Goal: Task Accomplishment & Management: Manage account settings

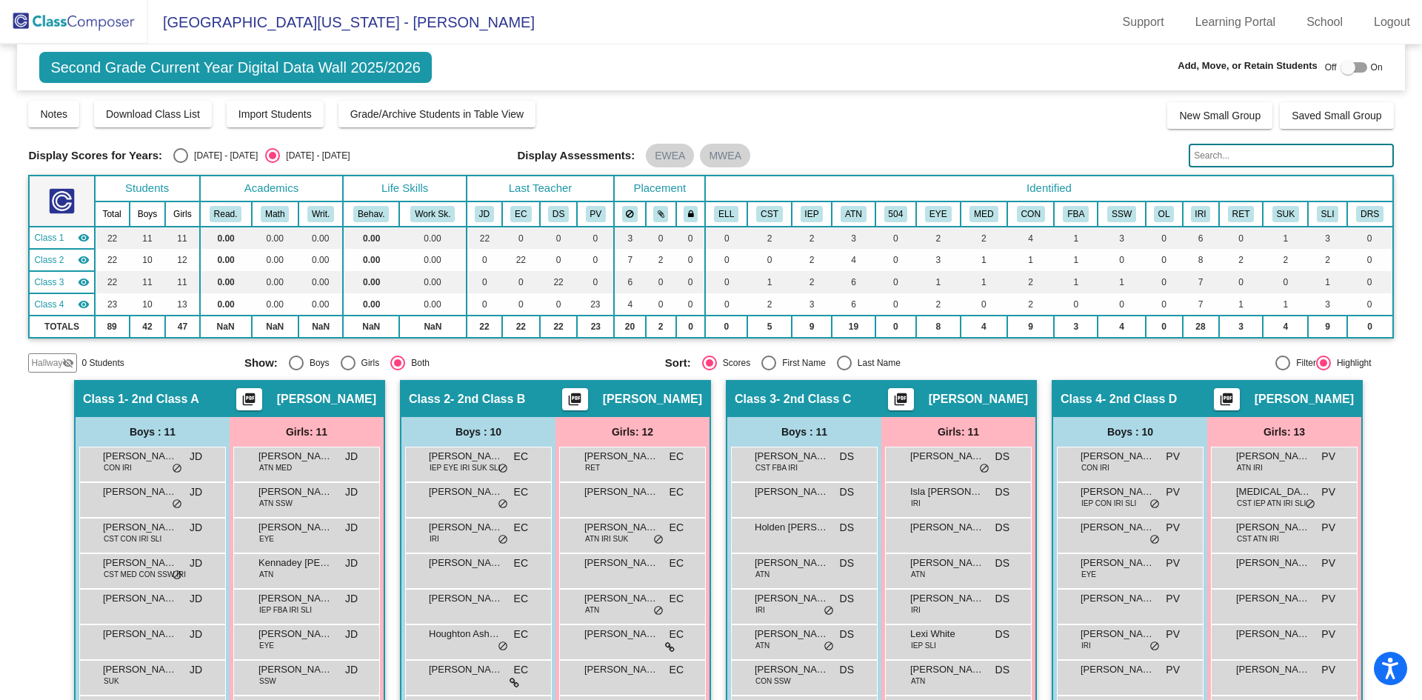
click at [371, 190] on th "Life Skills" at bounding box center [404, 189] width 123 height 26
click at [829, 50] on div "Second Grade Current Year Digital Data Wall 2025/2026 Add, Move, or Retain Stud…" at bounding box center [710, 67] width 1387 height 46
click at [92, 20] on img at bounding box center [74, 22] width 148 height 44
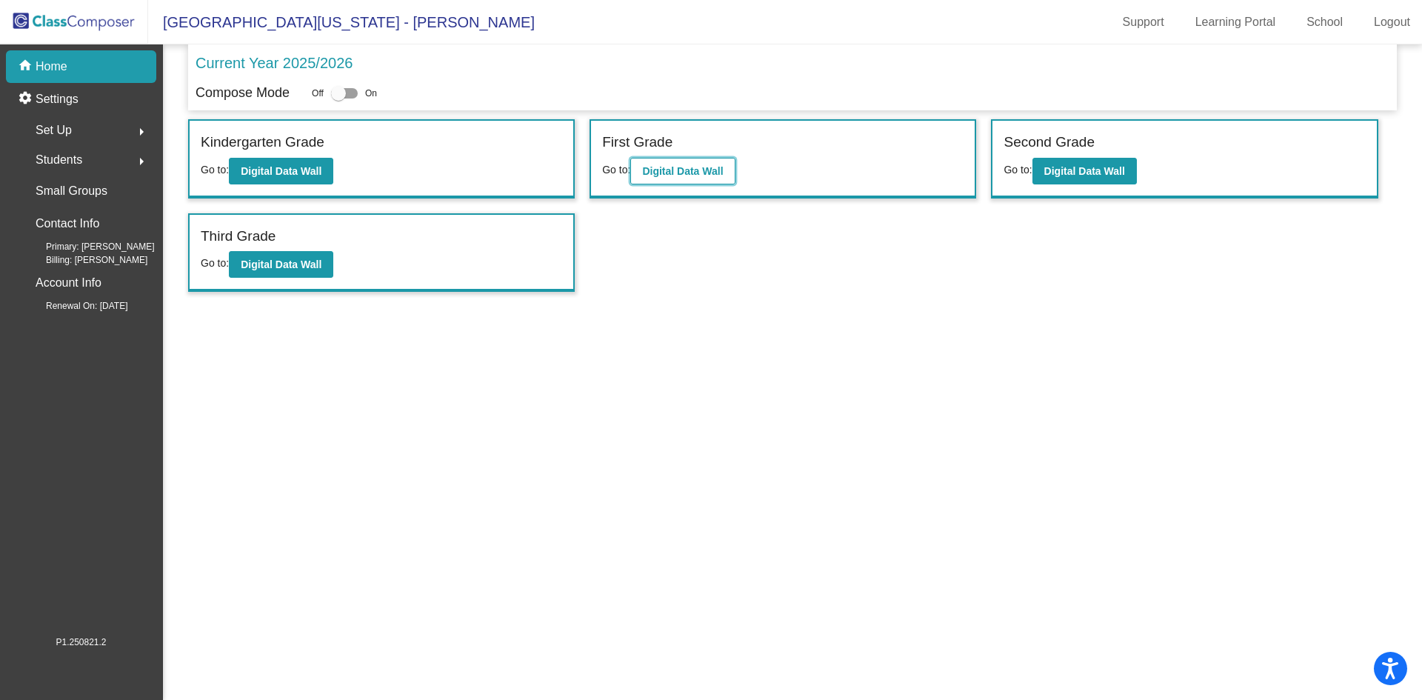
click at [679, 168] on b "Digital Data Wall" at bounding box center [682, 171] width 81 height 12
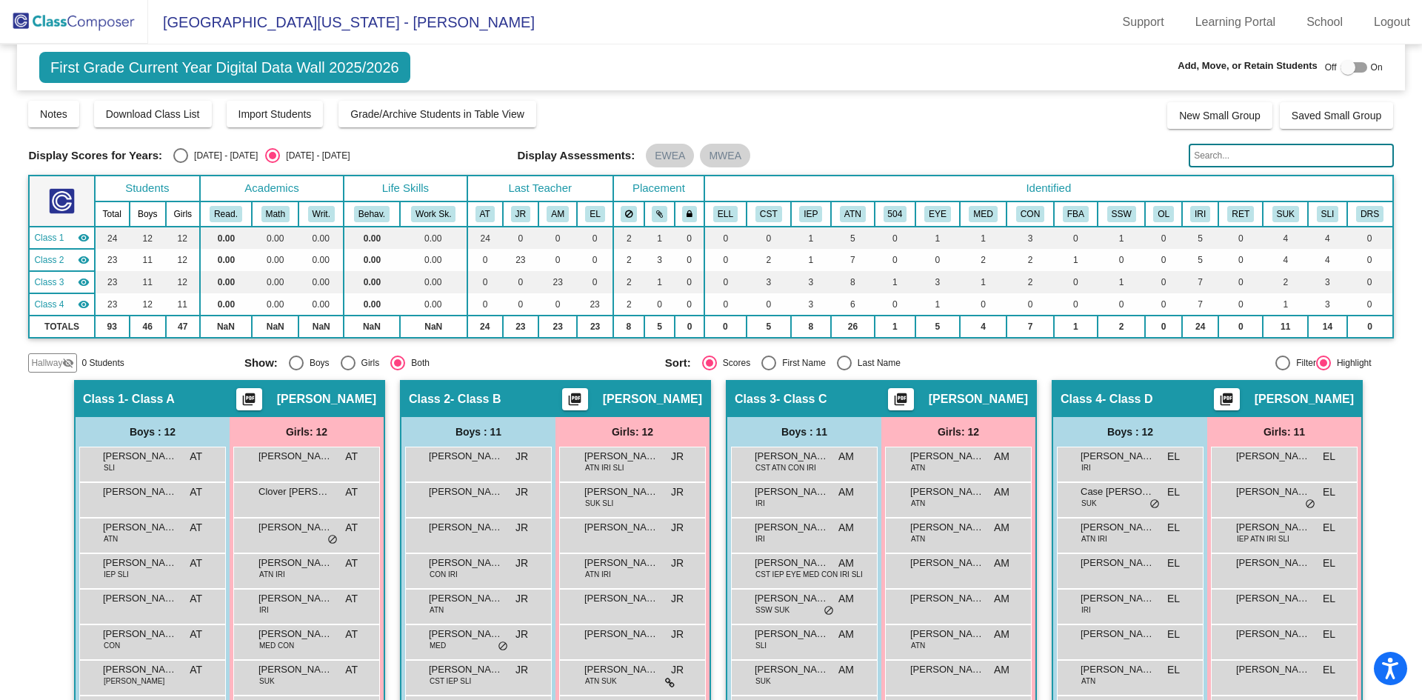
click at [1341, 67] on div at bounding box center [1348, 67] width 15 height 15
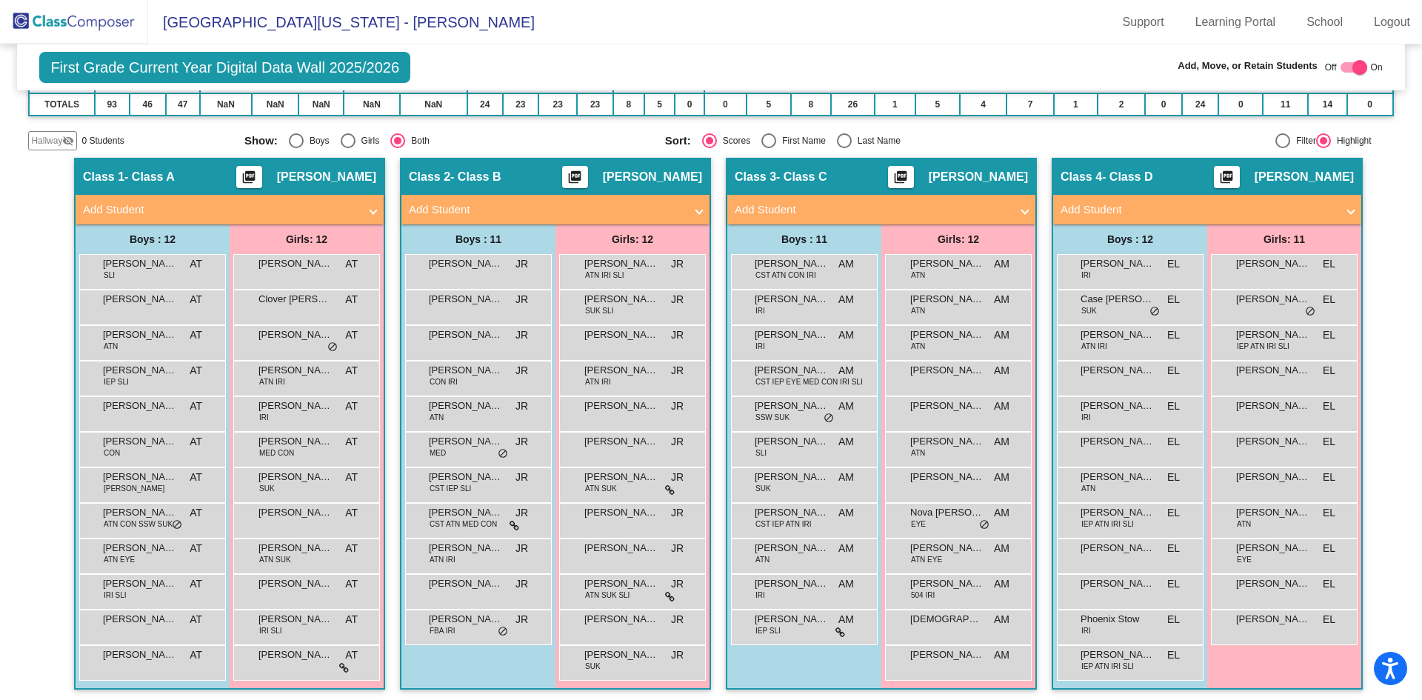
scroll to position [227, 0]
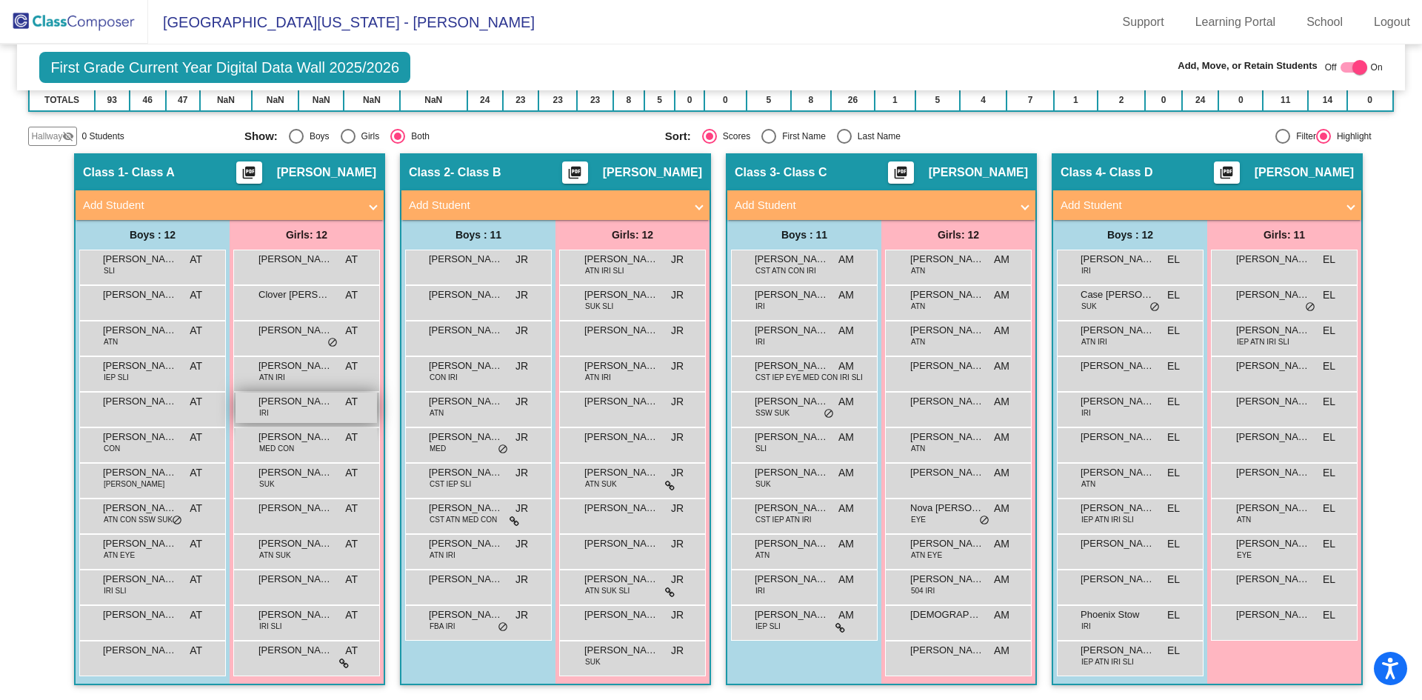
click at [310, 407] on span "[PERSON_NAME] [PERSON_NAME]" at bounding box center [296, 401] width 74 height 15
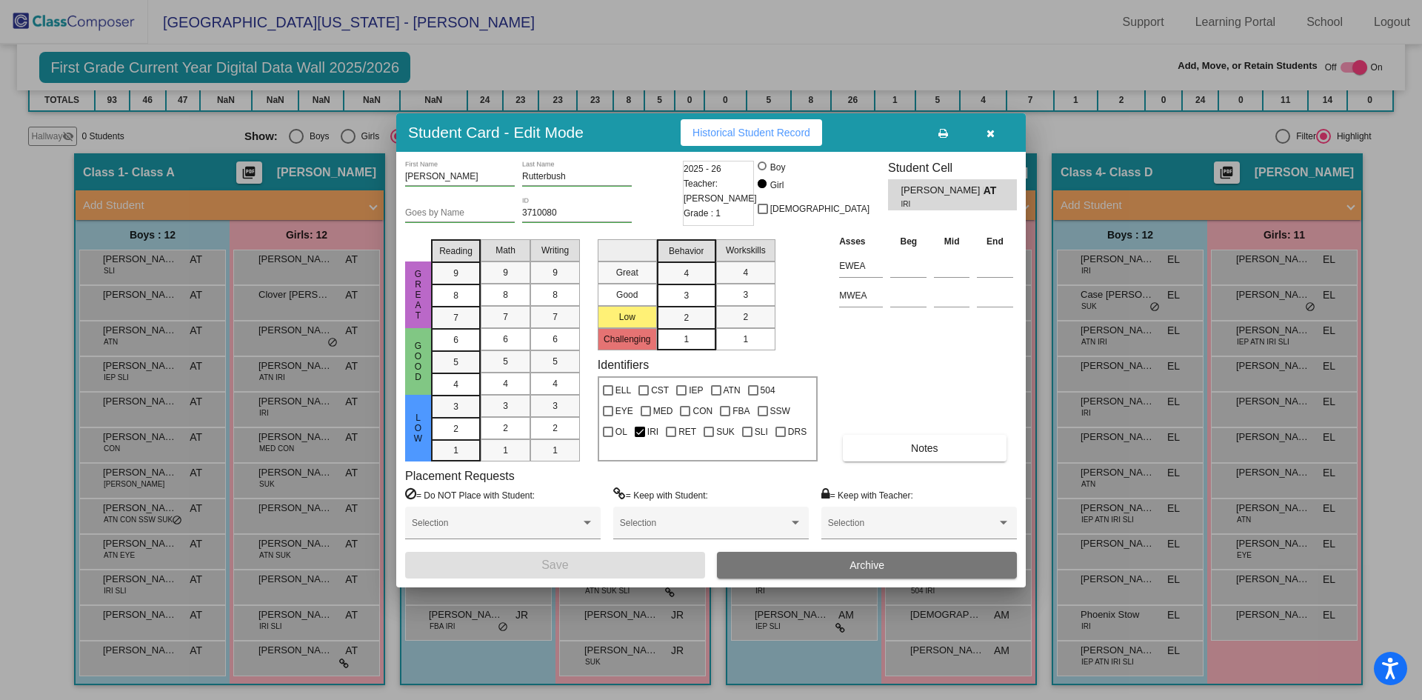
click at [879, 565] on span "Archive" at bounding box center [867, 565] width 35 height 12
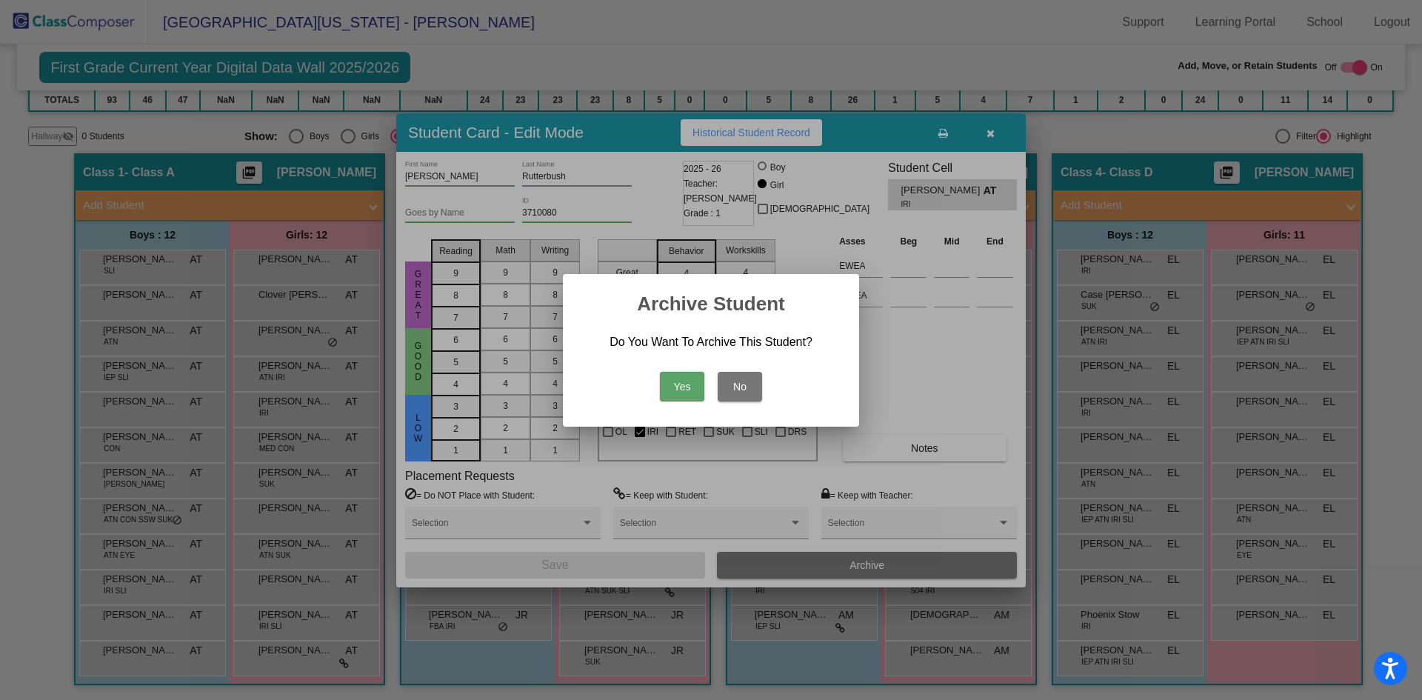
click at [679, 382] on button "Yes" at bounding box center [682, 387] width 44 height 30
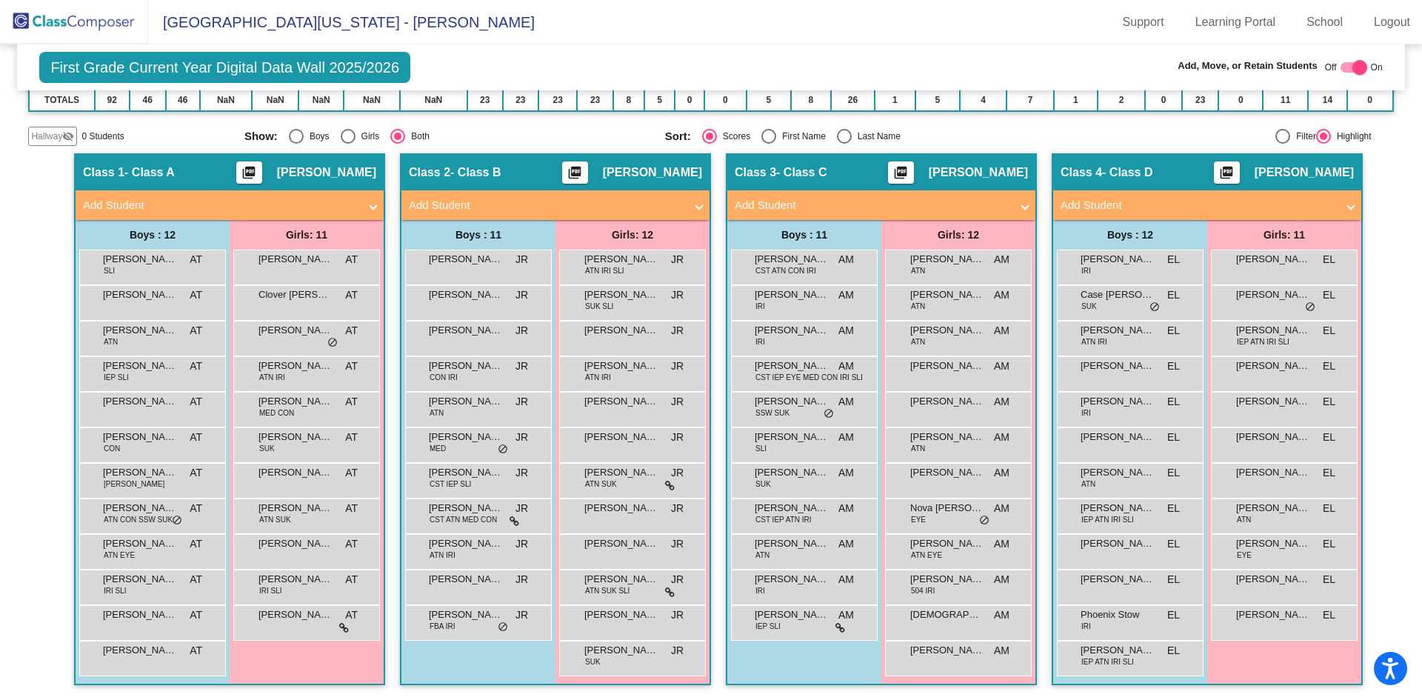
click at [1353, 66] on div at bounding box center [1360, 67] width 15 height 15
checkbox input "false"
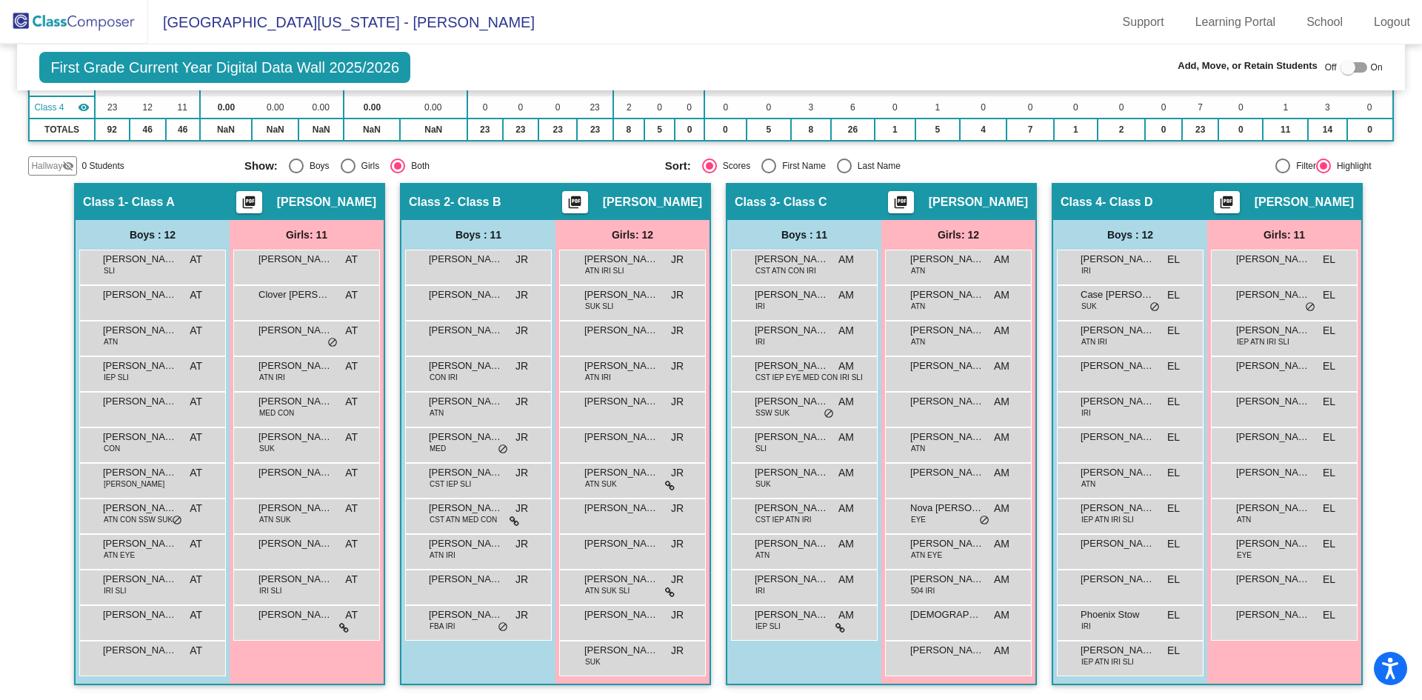
click at [97, 24] on img at bounding box center [74, 22] width 148 height 44
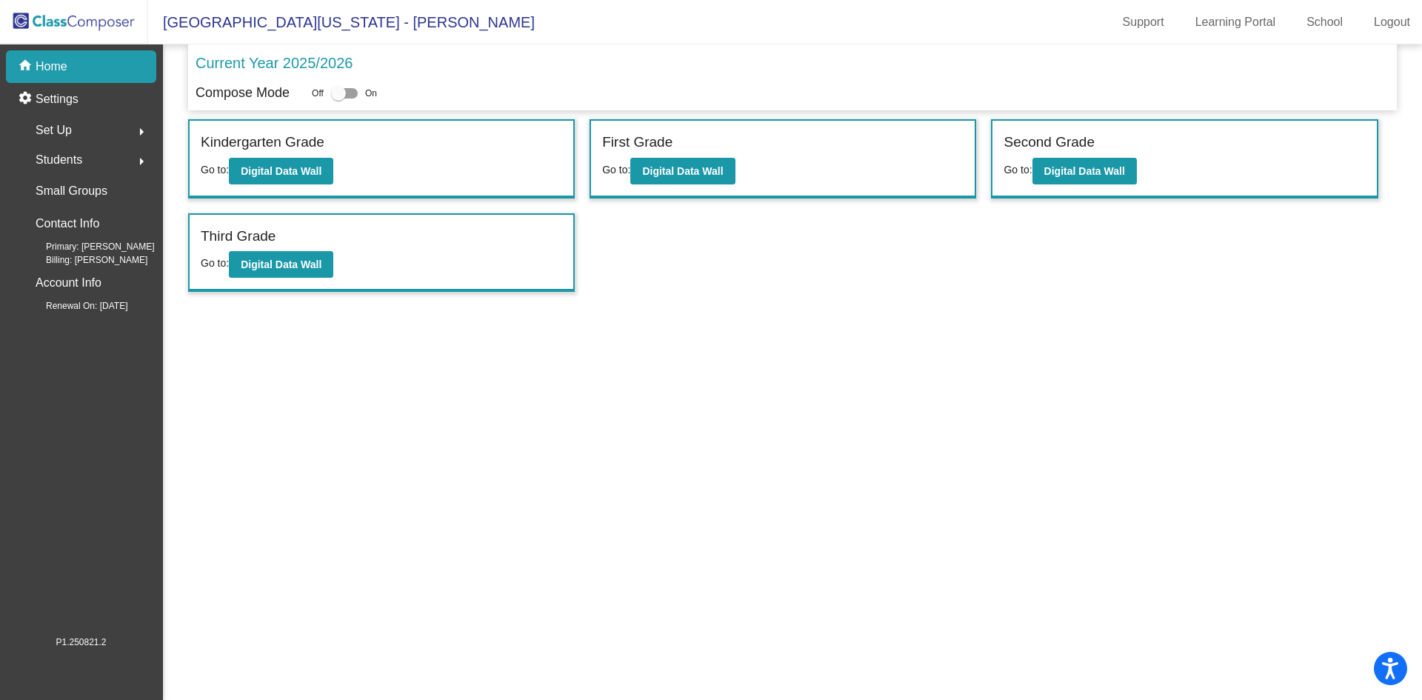
click at [67, 157] on span "Students" at bounding box center [59, 160] width 47 height 21
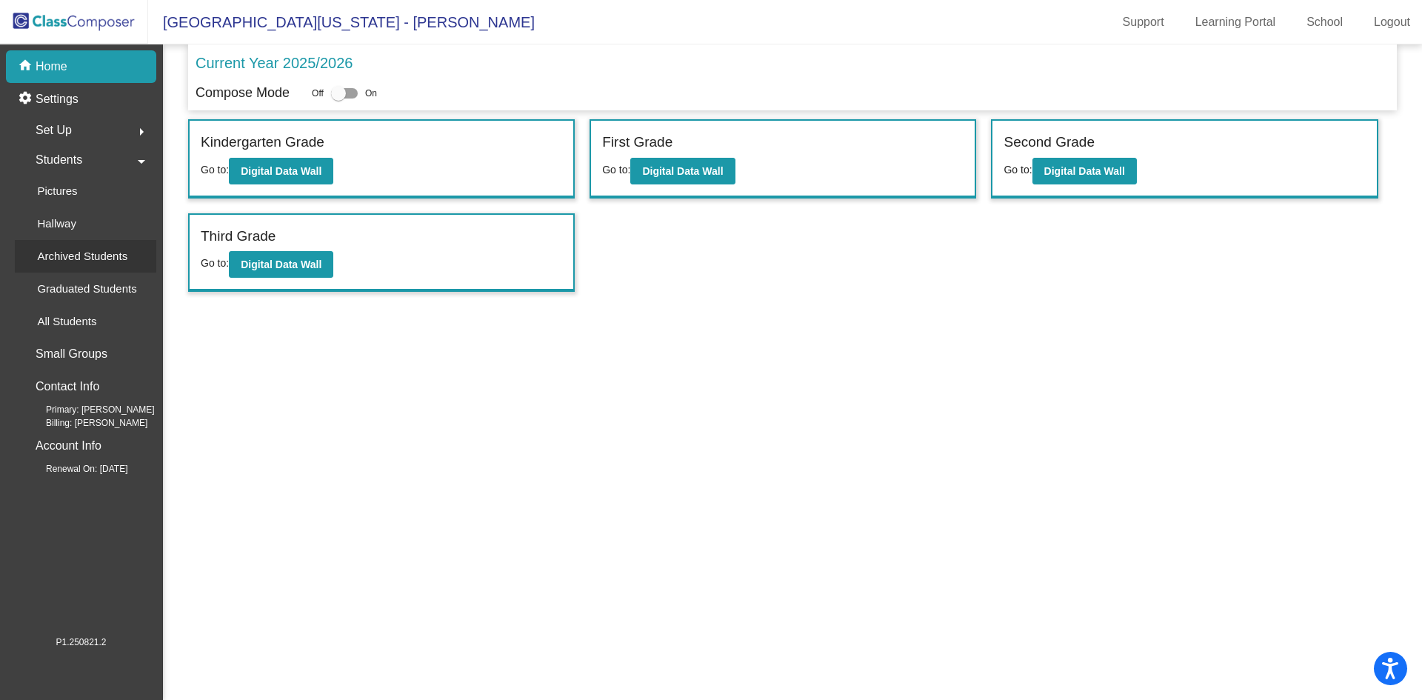
click at [67, 251] on p "Archived Students" at bounding box center [82, 256] width 90 height 18
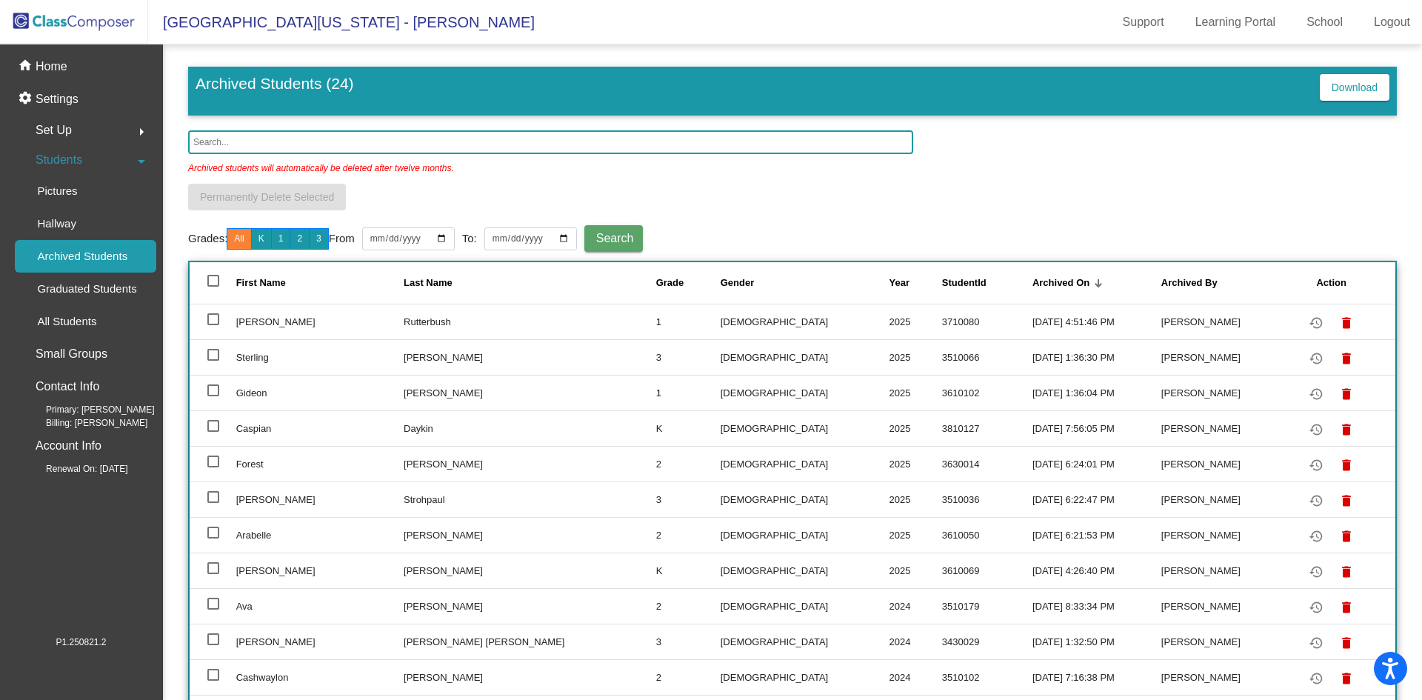
click at [207, 320] on div at bounding box center [213, 319] width 12 height 12
click at [213, 325] on input "select row 2" at bounding box center [213, 325] width 1 height 1
checkbox input "true"
click at [210, 356] on div at bounding box center [213, 355] width 12 height 12
click at [213, 361] on input "select row 3" at bounding box center [213, 361] width 1 height 1
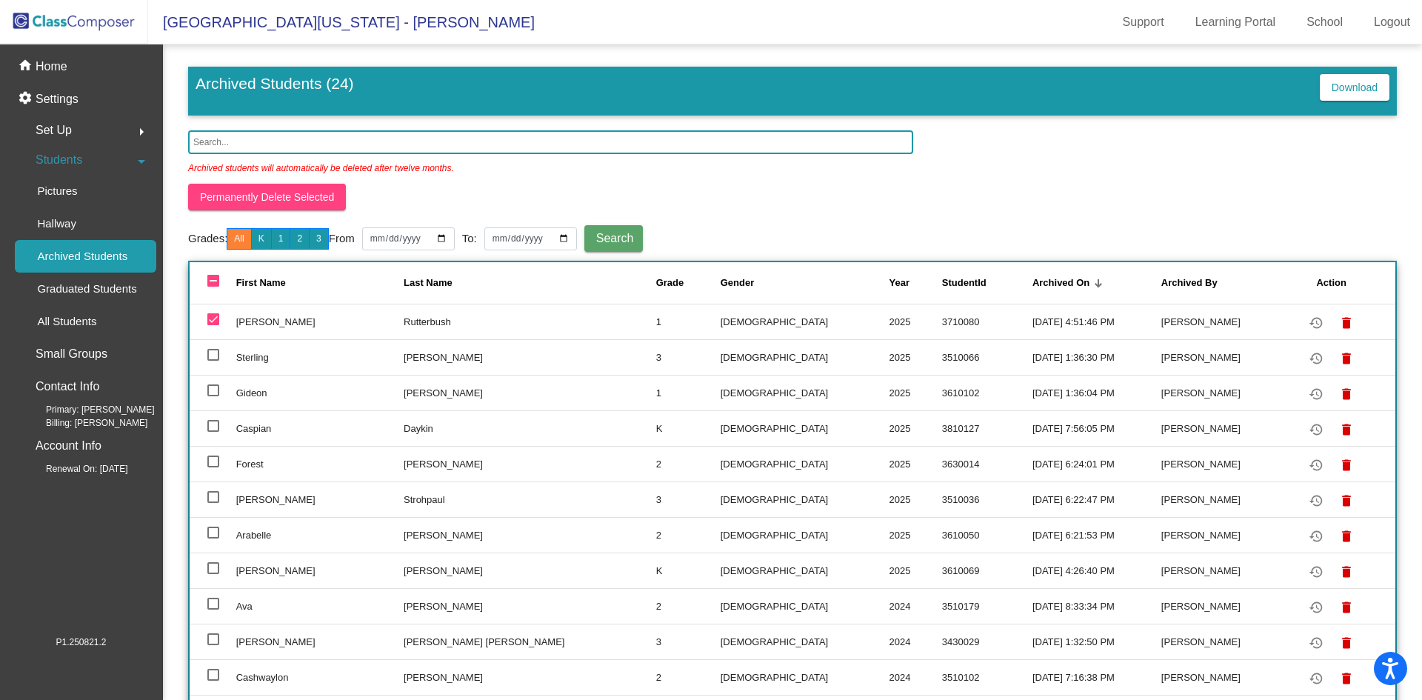
checkbox input "true"
click at [216, 390] on div at bounding box center [213, 390] width 12 height 12
click at [213, 396] on input "select row 4" at bounding box center [213, 396] width 1 height 1
checkbox input "true"
click at [213, 427] on div at bounding box center [213, 426] width 12 height 12
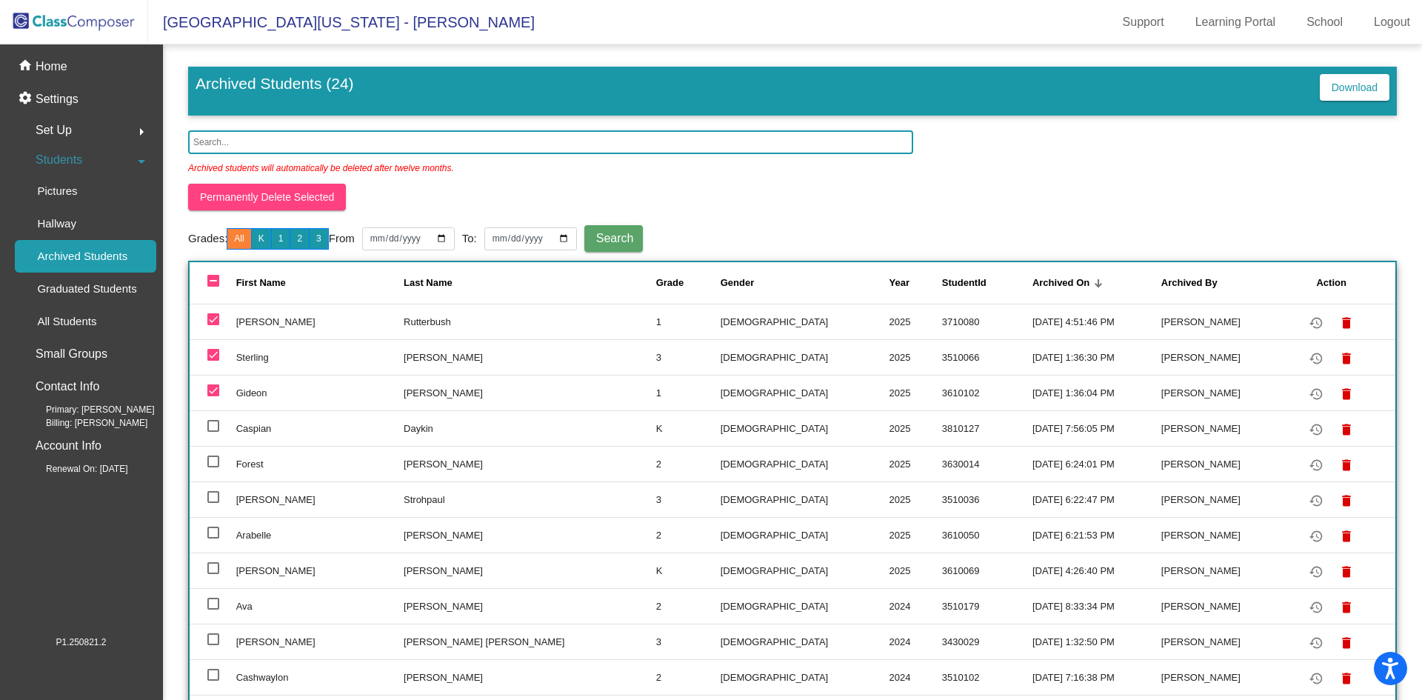
click at [213, 432] on input "select row 5" at bounding box center [213, 432] width 1 height 1
checkbox input "true"
click at [210, 461] on div at bounding box center [213, 462] width 12 height 12
click at [213, 467] on input "select row 6" at bounding box center [213, 467] width 1 height 1
checkbox input "true"
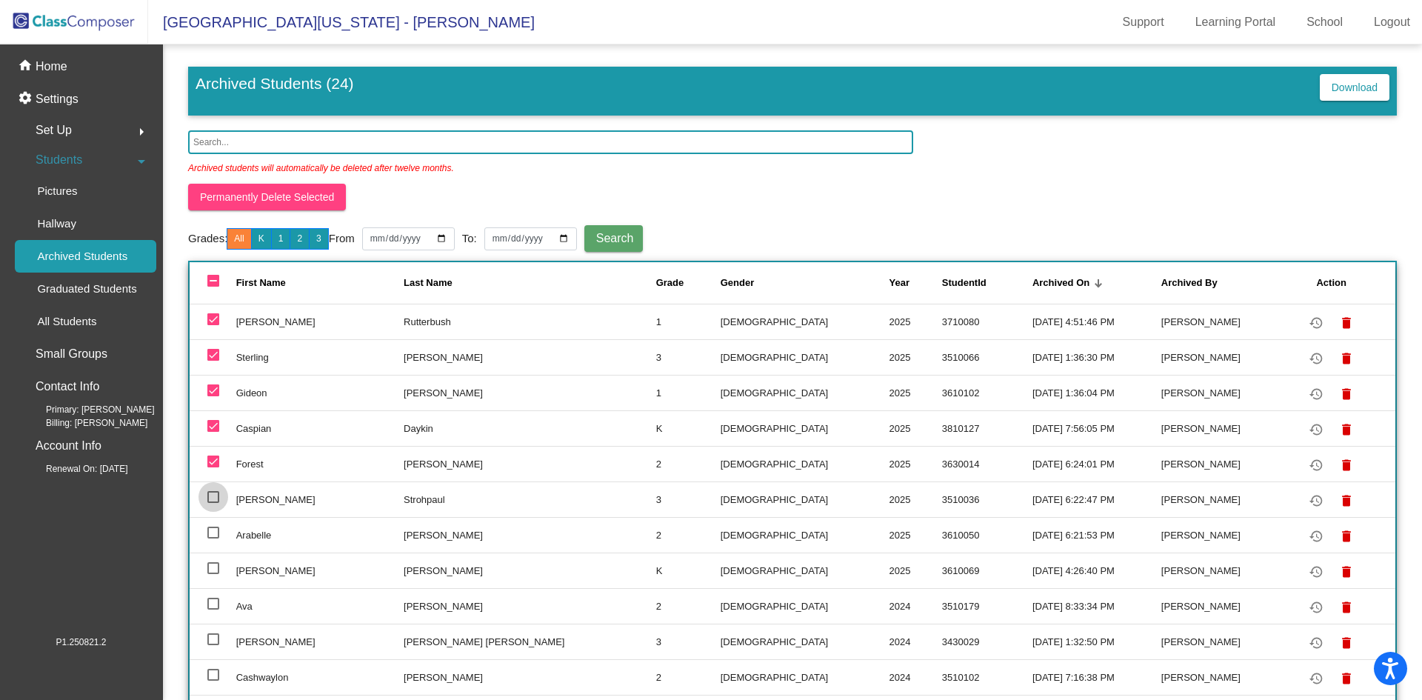
click at [216, 496] on div at bounding box center [213, 497] width 12 height 12
click at [213, 503] on input "select row 7" at bounding box center [213, 503] width 1 height 1
checkbox input "true"
click at [216, 534] on div at bounding box center [213, 533] width 12 height 12
click at [213, 539] on input "select row 8" at bounding box center [213, 539] width 1 height 1
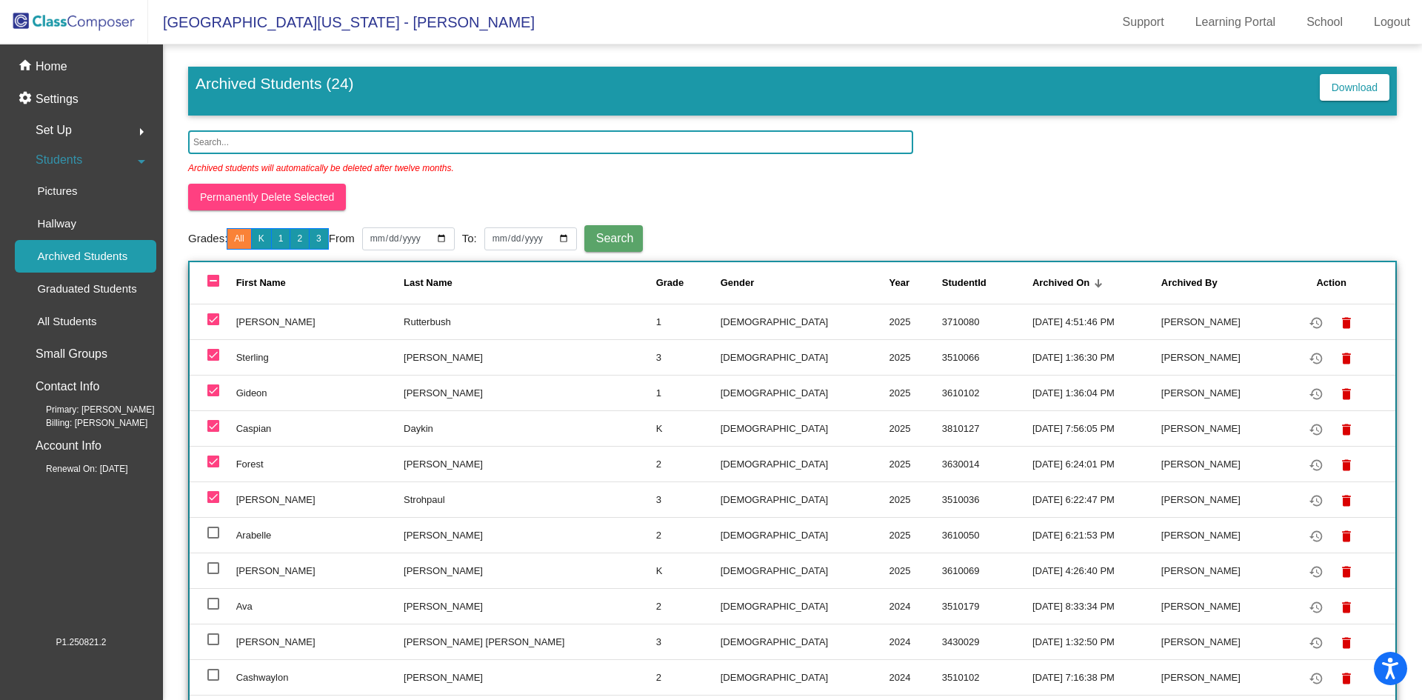
checkbox input "true"
click at [213, 641] on div at bounding box center [213, 639] width 12 height 12
click at [213, 645] on input "select row 11" at bounding box center [213, 645] width 1 height 1
checkbox input "true"
click at [293, 198] on span "Permanently Delete Selected" at bounding box center [267, 197] width 134 height 12
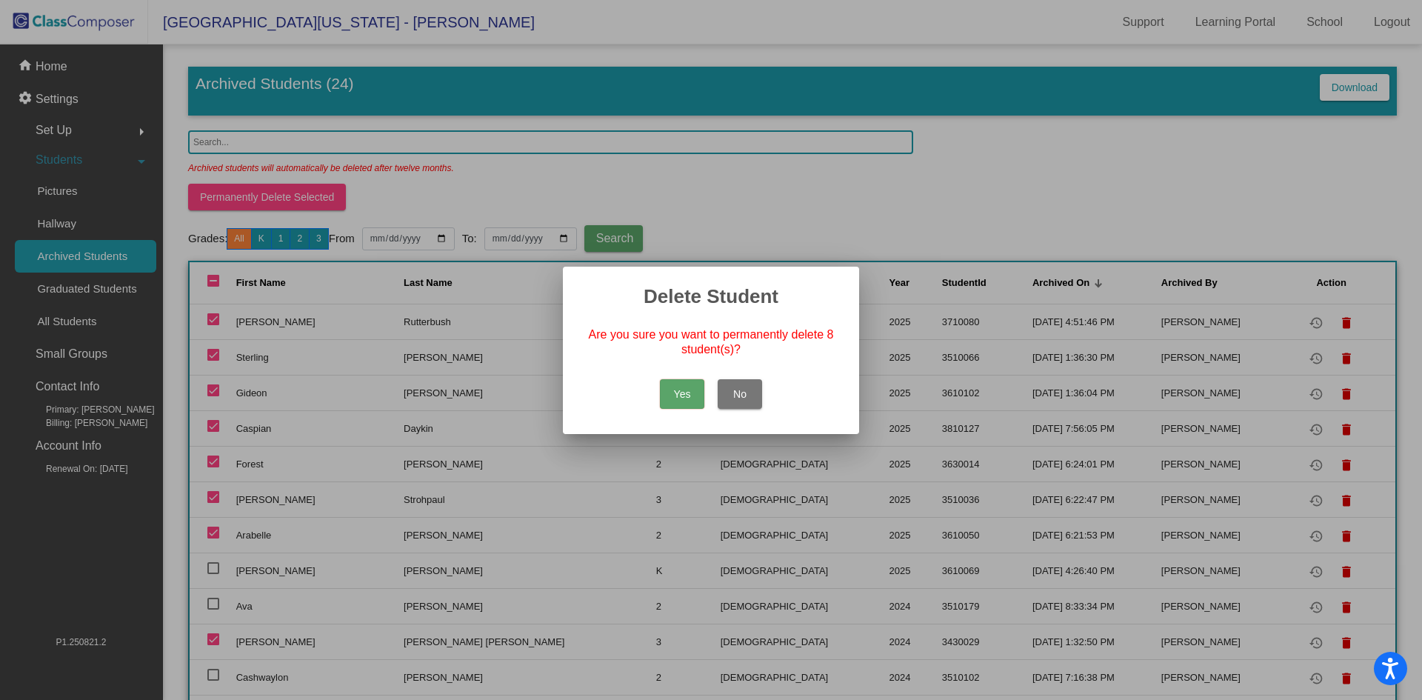
click at [683, 391] on button "Yes" at bounding box center [682, 394] width 44 height 30
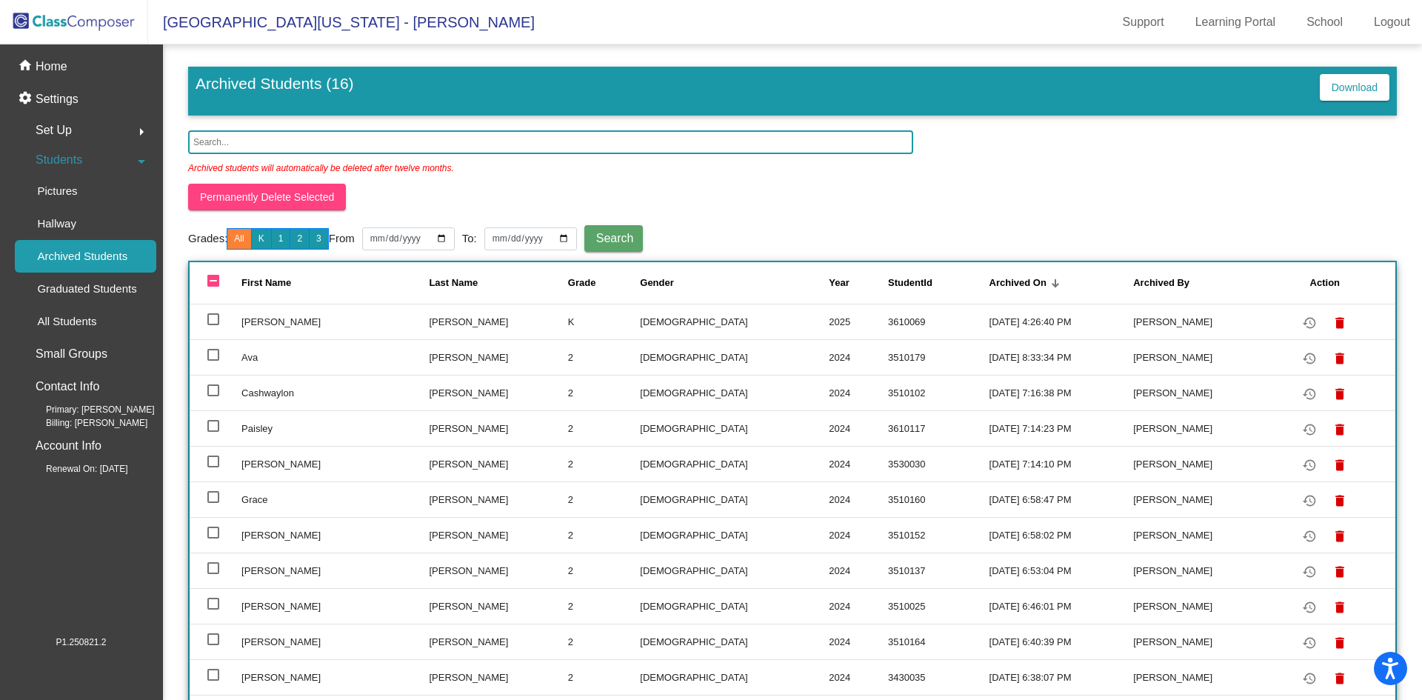
click at [93, 20] on img at bounding box center [74, 22] width 148 height 44
